Goal: Task Accomplishment & Management: Manage account settings

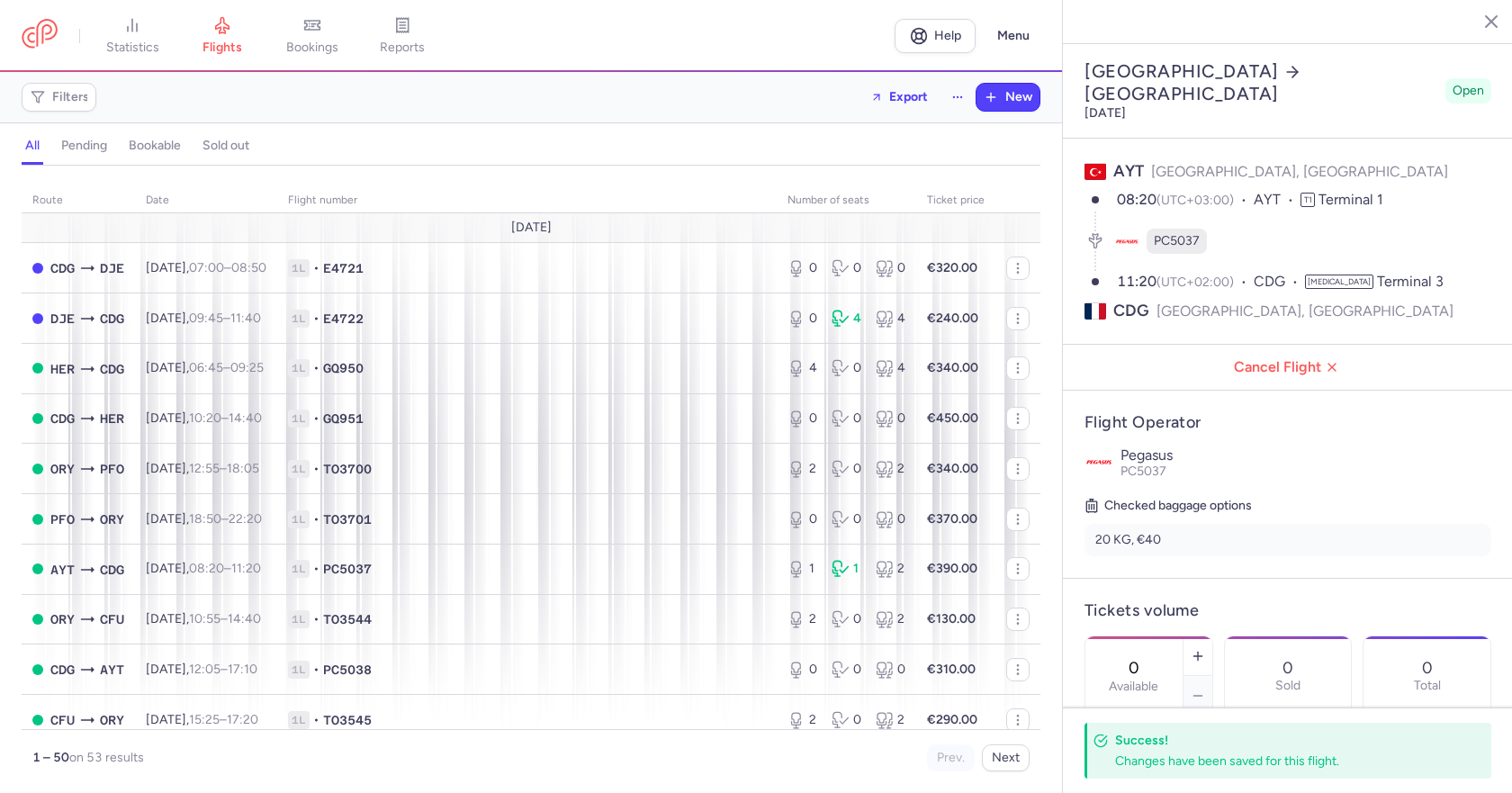
select select "days"
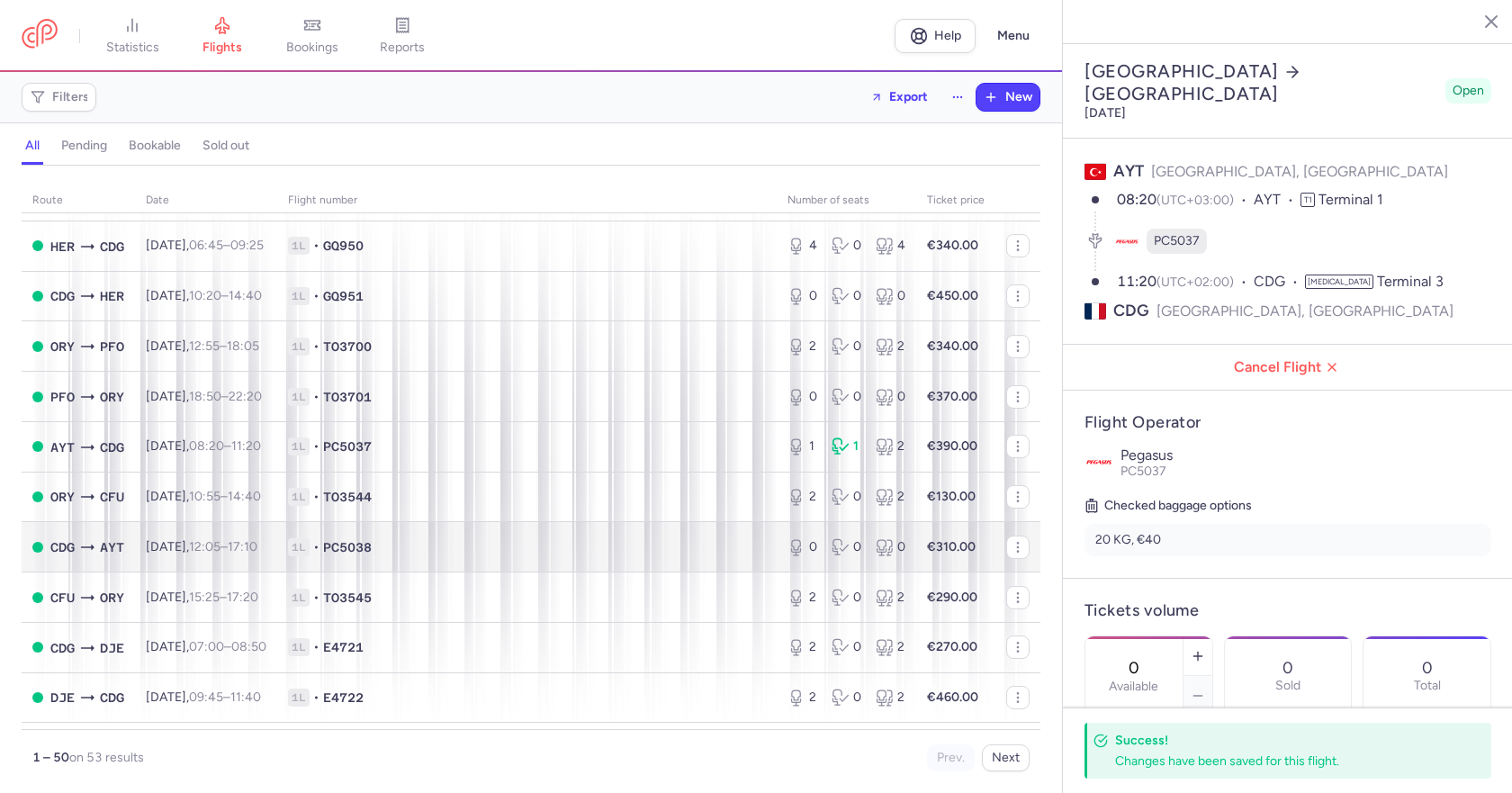
scroll to position [90, 0]
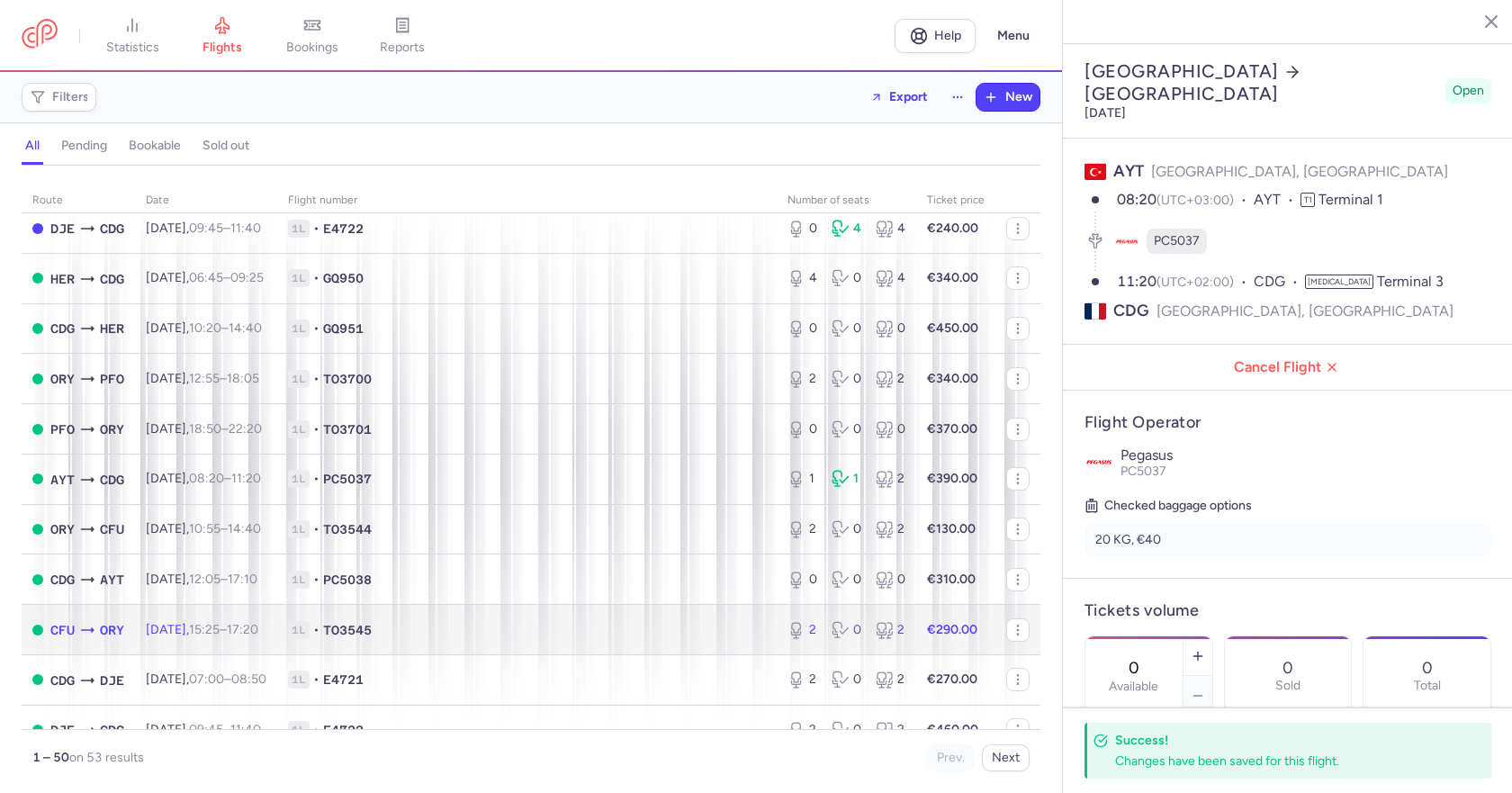
click at [524, 640] on td "1L • TO3545" at bounding box center [528, 630] width 500 height 50
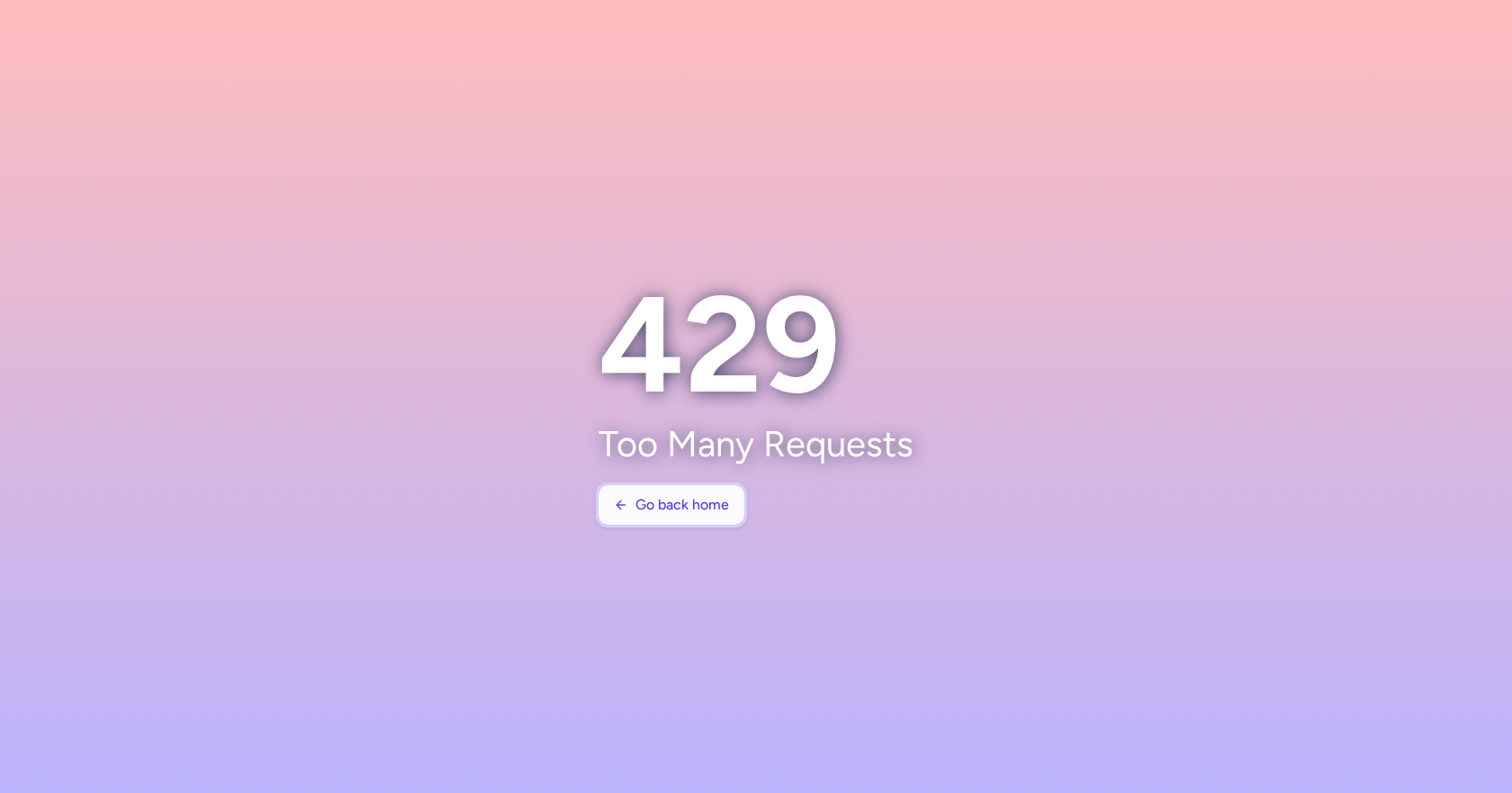
click at [688, 510] on span "Go back home" at bounding box center [682, 504] width 94 height 16
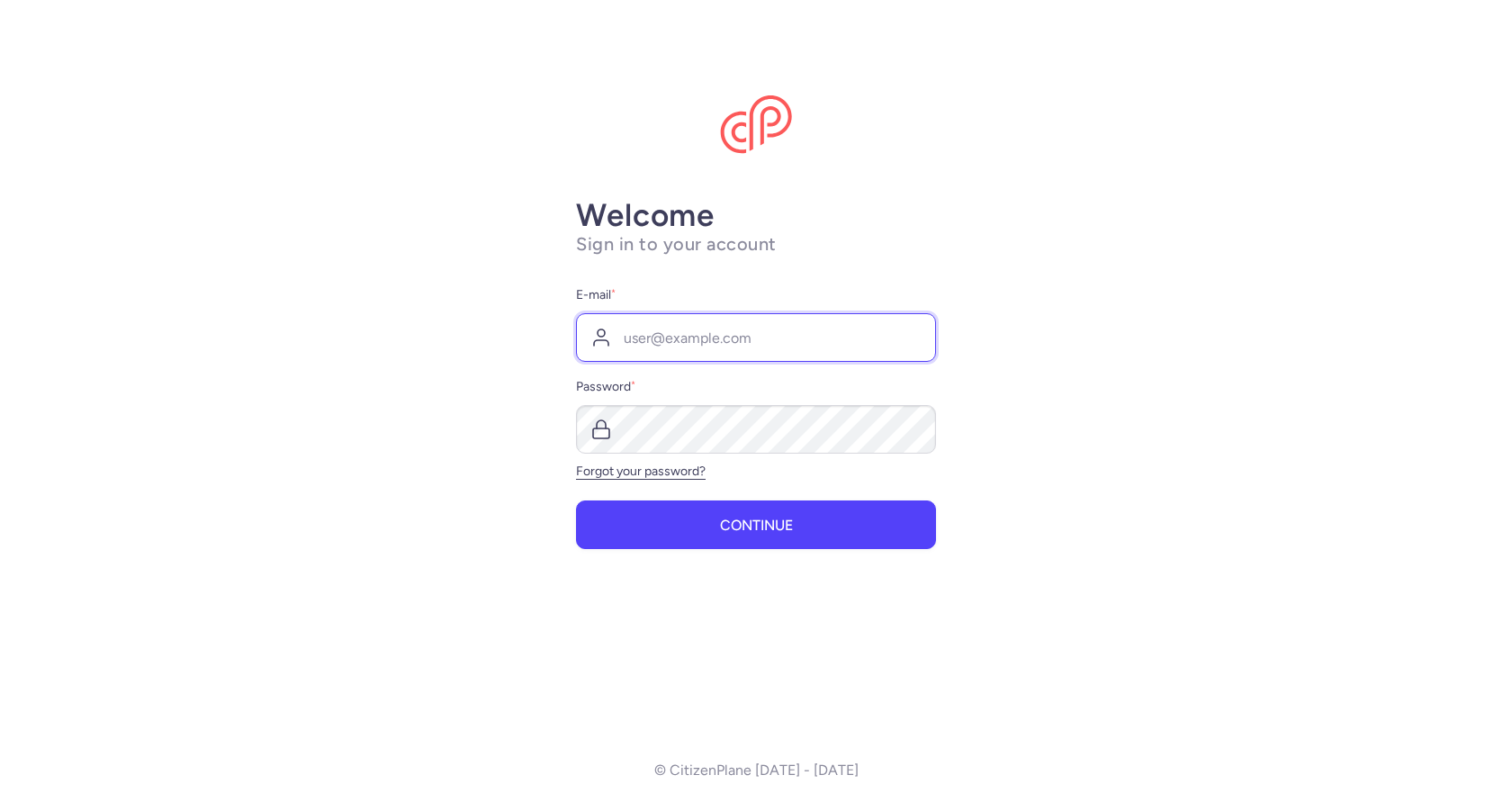
type input "transport@promosejours.com"
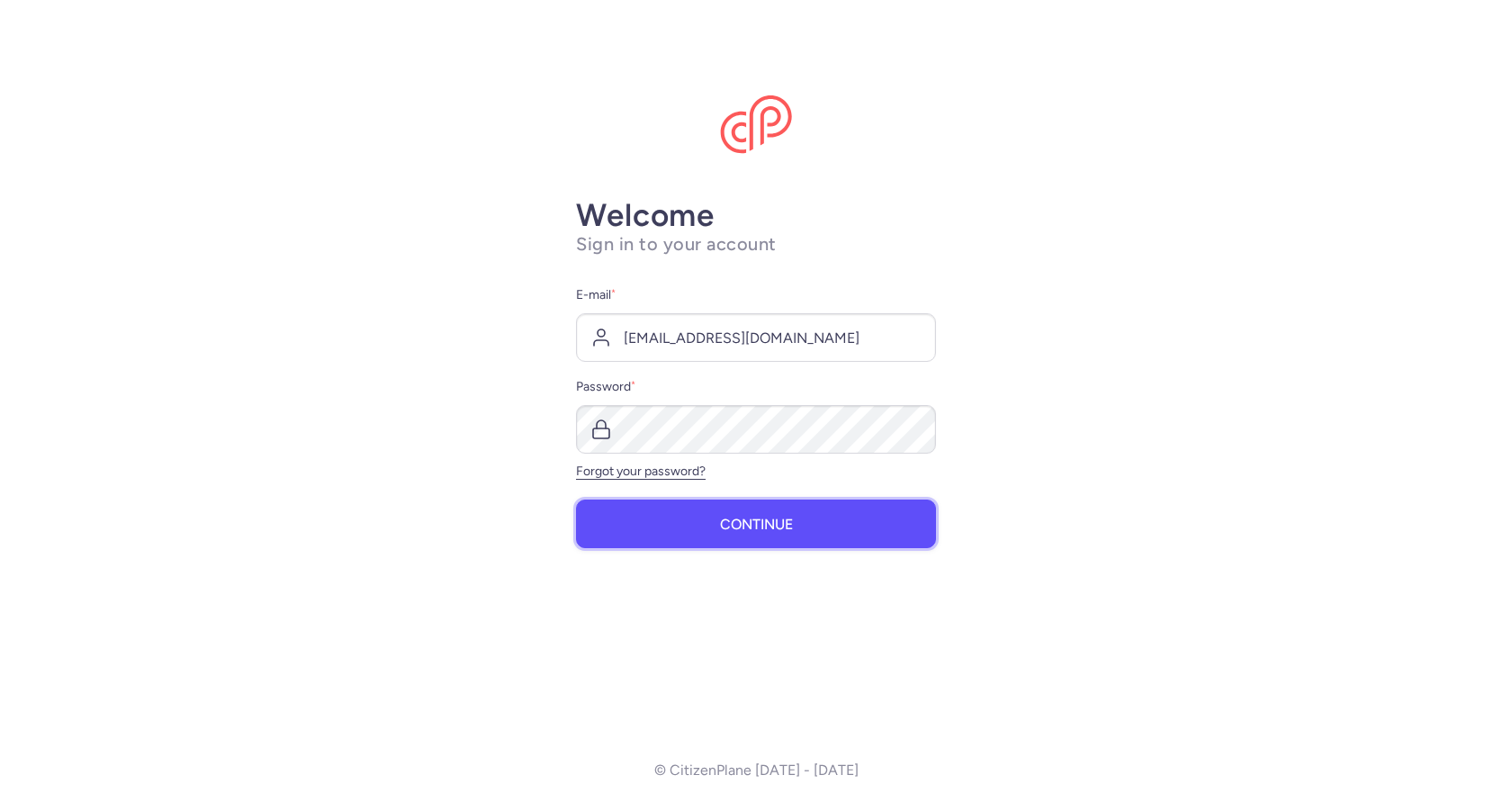
click at [736, 510] on button "Continue" at bounding box center [756, 524] width 360 height 48
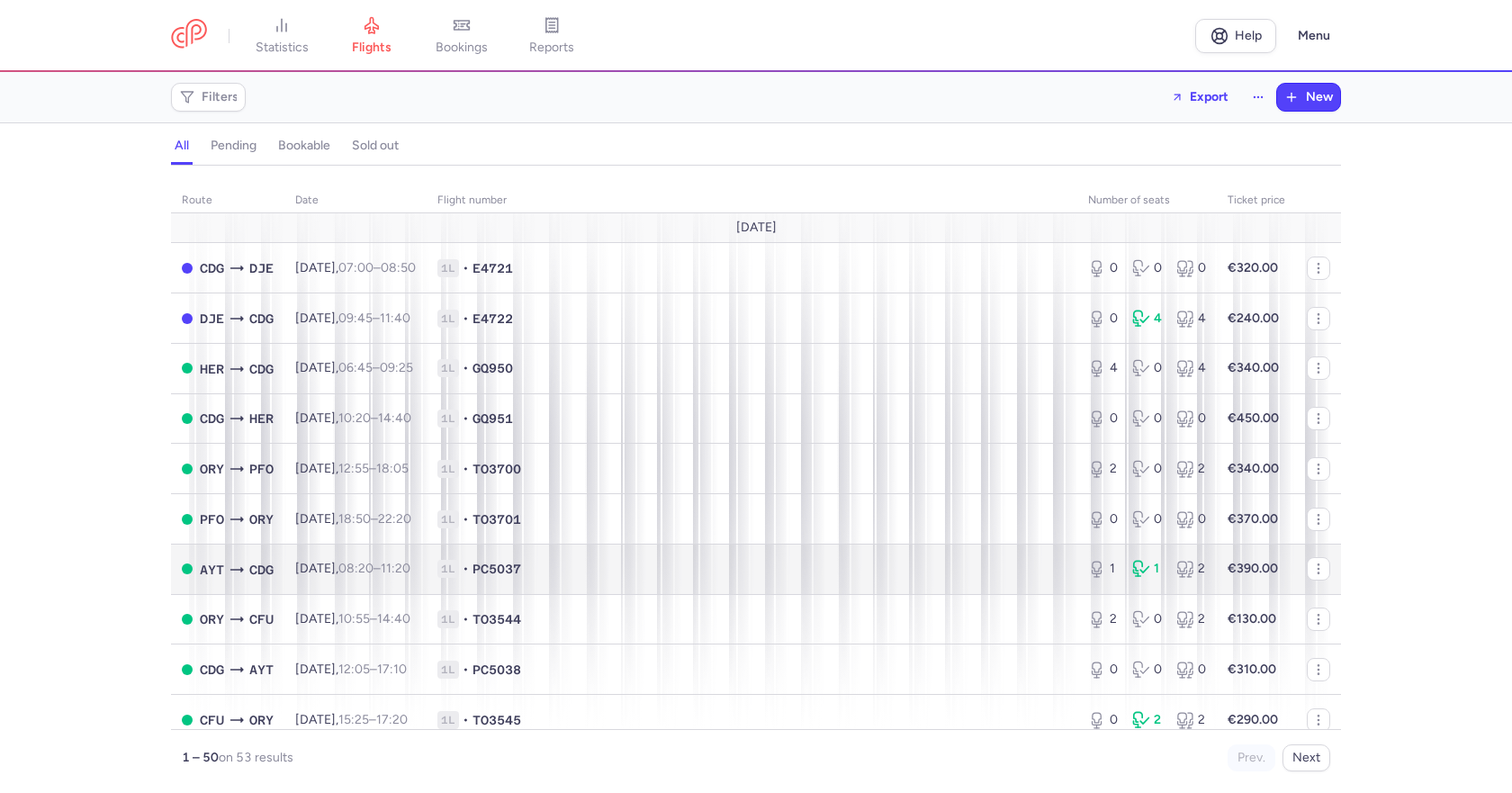
scroll to position [90, 0]
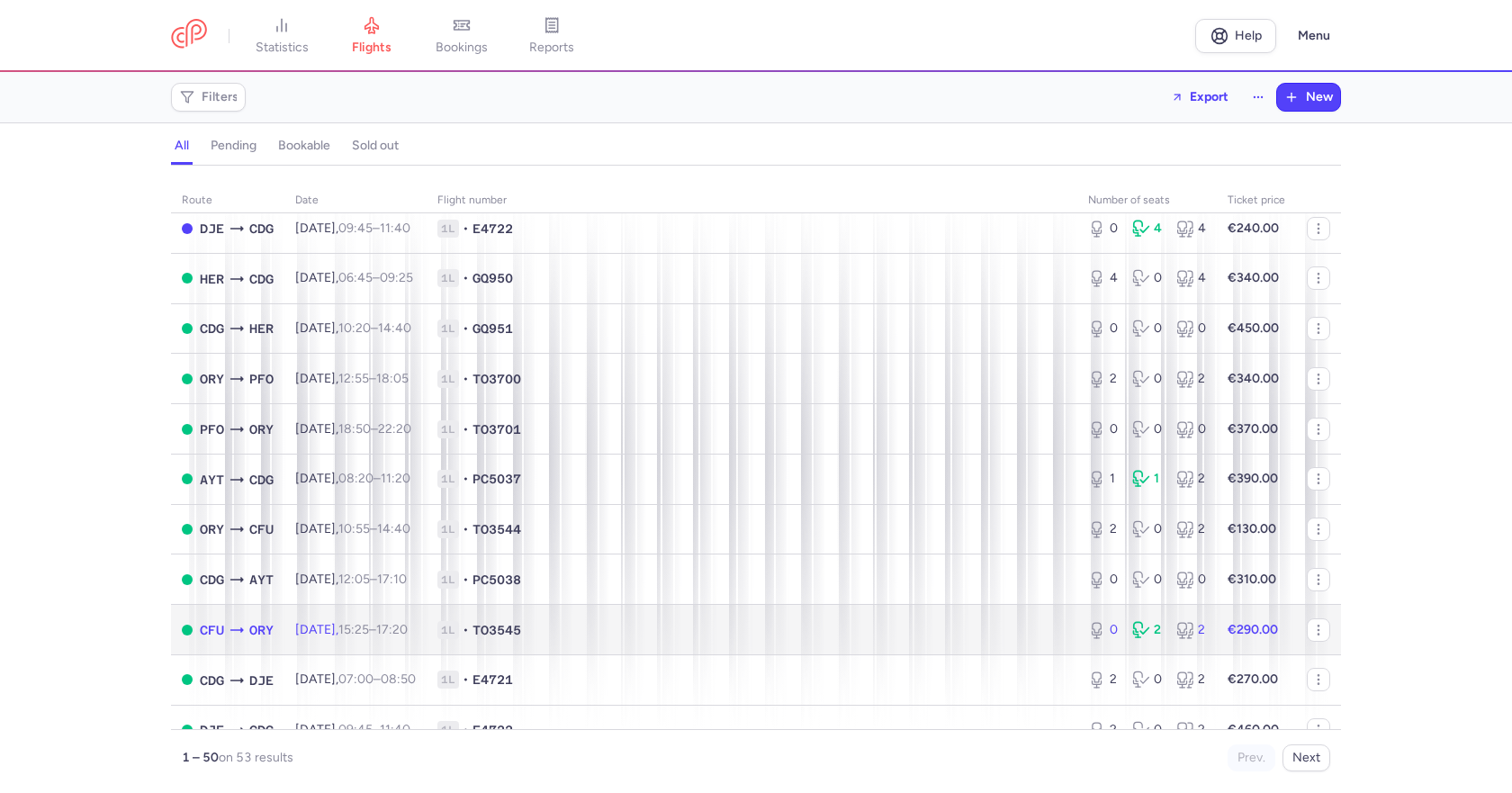
click at [684, 634] on span "1L • TO3545" at bounding box center [752, 630] width 630 height 18
select select "days"
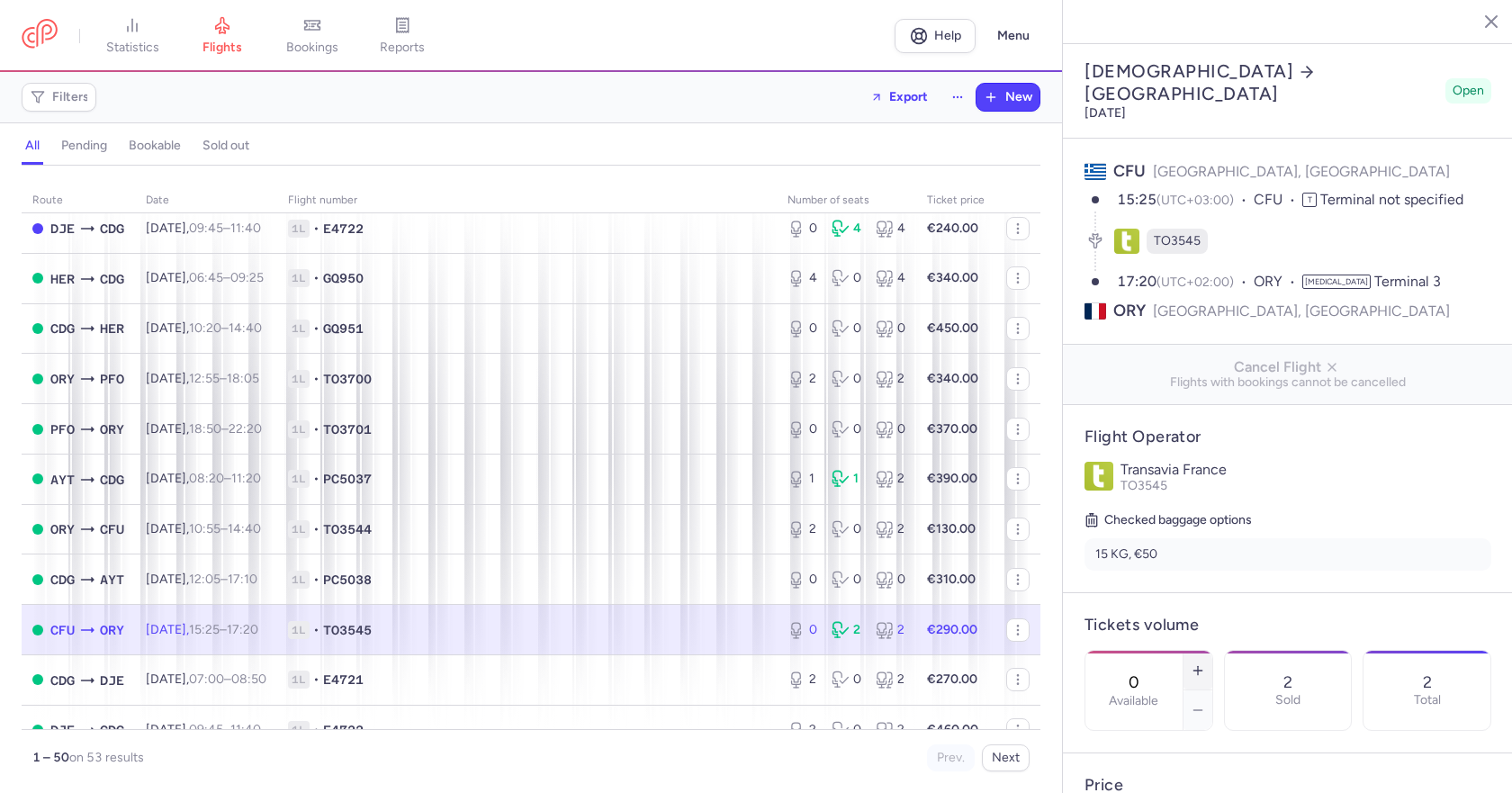
click at [1206, 663] on icon "button" at bounding box center [1198, 670] width 15 height 15
type input "2"
click at [1155, 760] on span "Save changes" at bounding box center [1144, 757] width 89 height 16
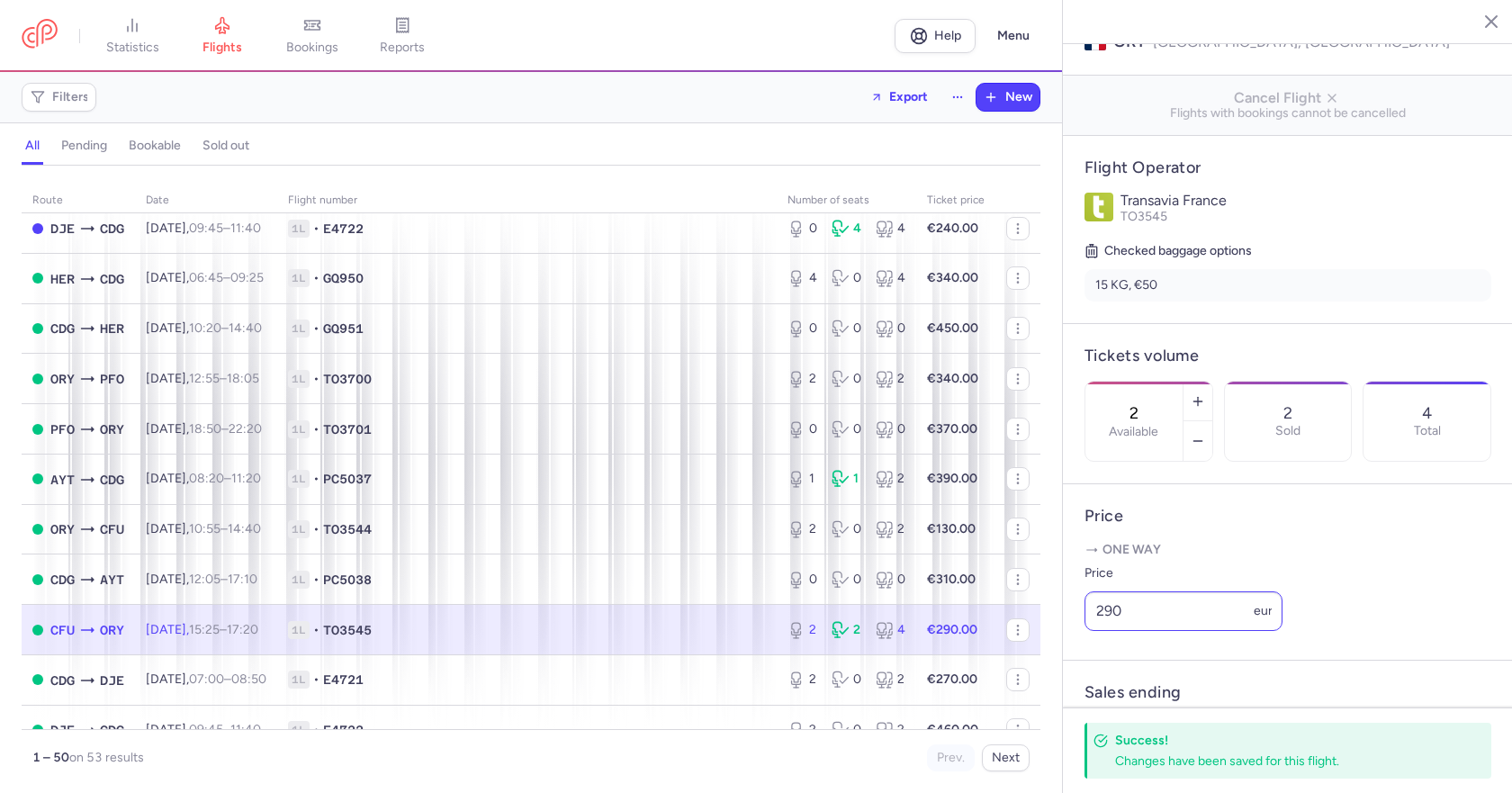
scroll to position [270, 0]
drag, startPoint x: 1134, startPoint y: 636, endPoint x: 1047, endPoint y: 625, distance: 87.7
click at [1049, 625] on div "statistics flights bookings reports Help Menu Filters Export New all pending bo…" at bounding box center [756, 396] width 1512 height 793
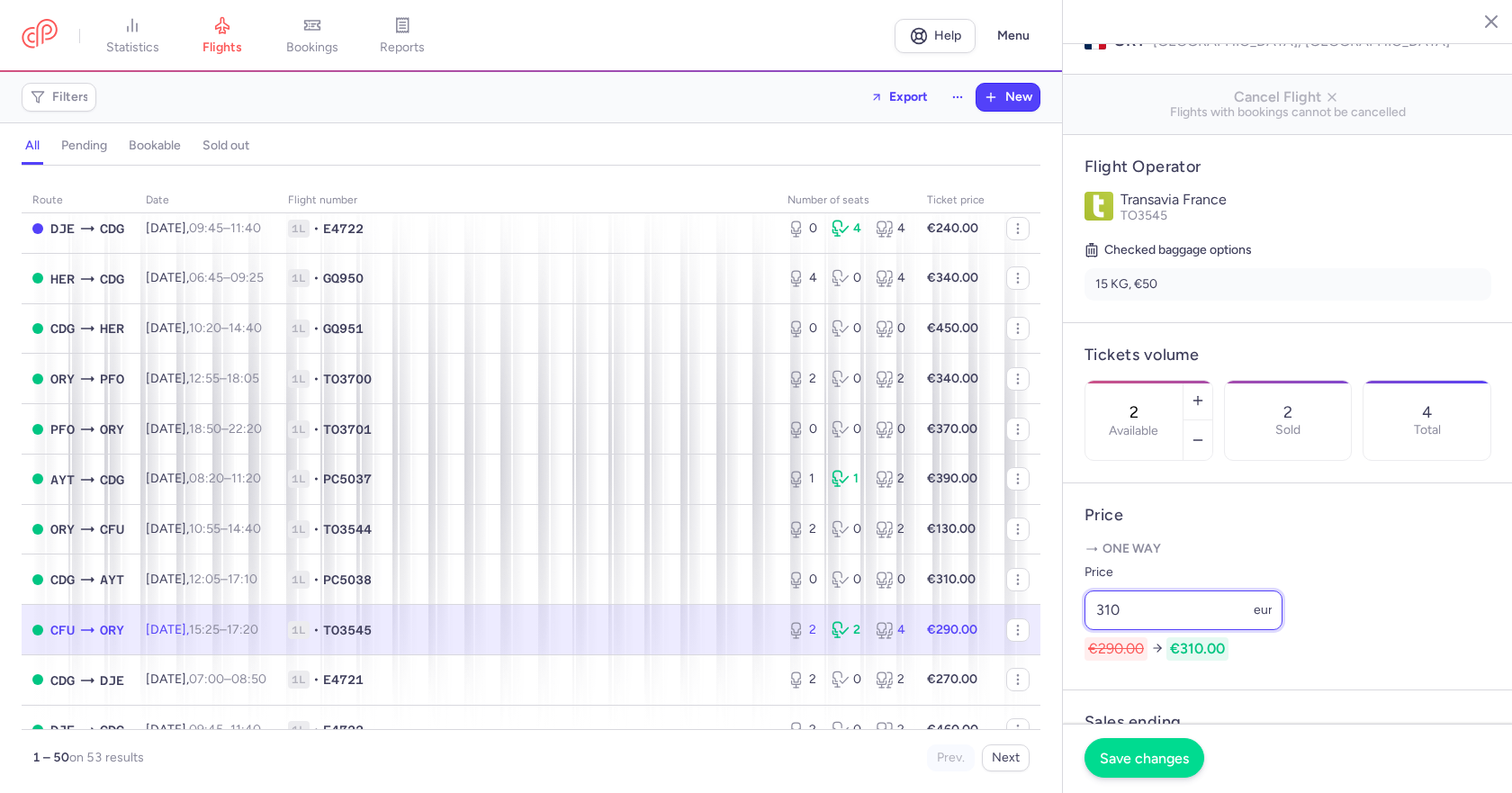
type input "310"
click at [1153, 757] on span "Save changes" at bounding box center [1144, 757] width 89 height 16
